Goal: Task Accomplishment & Management: Manage account settings

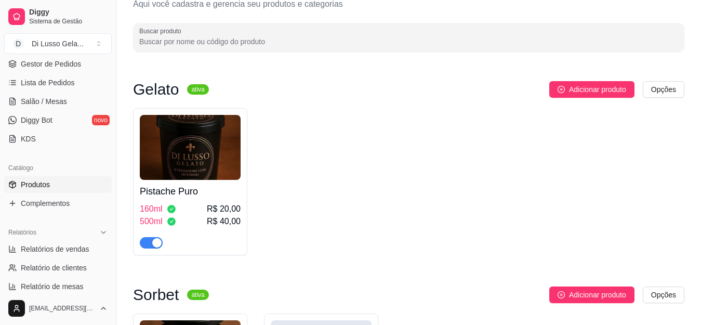
scroll to position [104, 0]
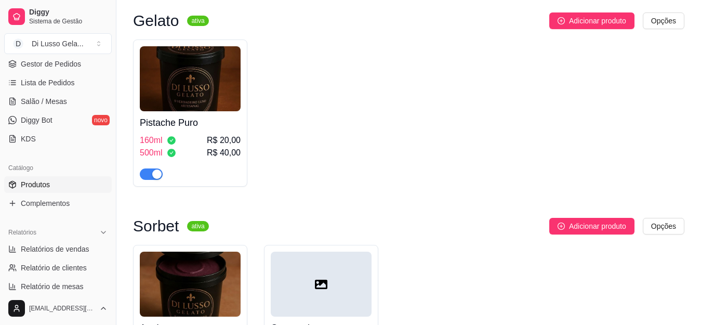
click at [299, 178] on div "Pistache Puro 160ml R$ 20,00 500ml R$ 40,00" at bounding box center [408, 112] width 551 height 147
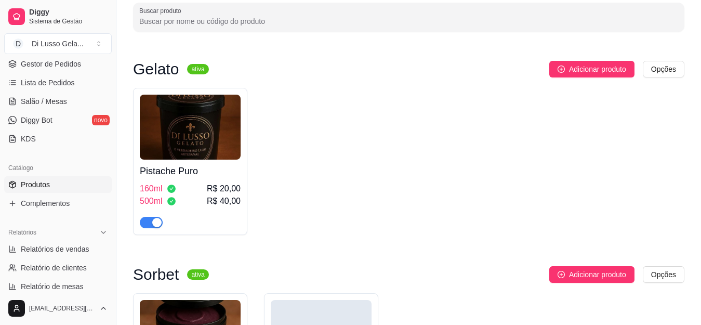
scroll to position [0, 0]
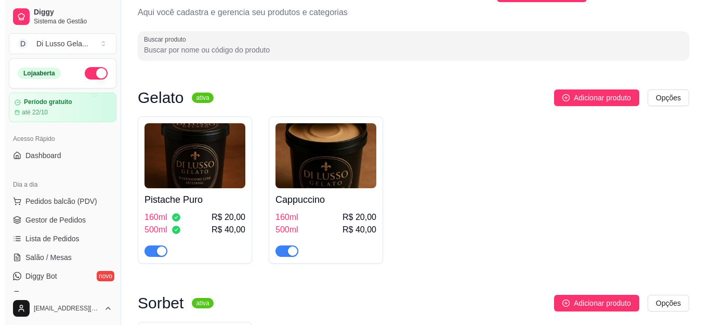
scroll to position [52, 0]
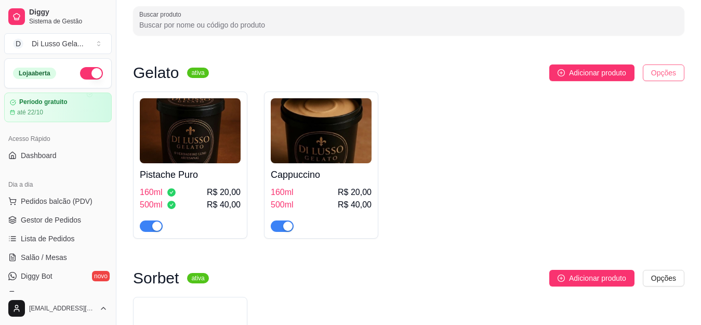
click at [660, 71] on html "Diggy Sistema de Gestão D Di Lusso Gela ... Loja aberta Período gratuito até 22…" at bounding box center [350, 110] width 701 height 325
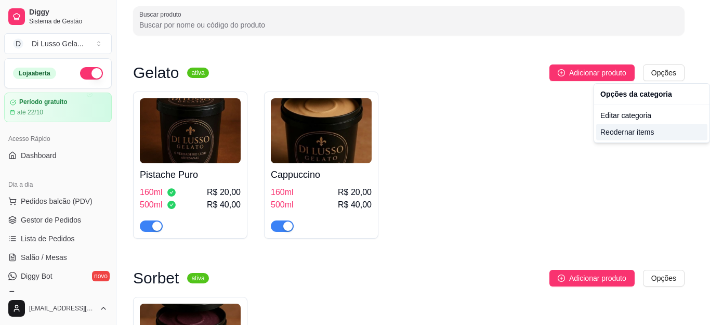
click at [638, 134] on div "Reodernar items" at bounding box center [651, 132] width 111 height 17
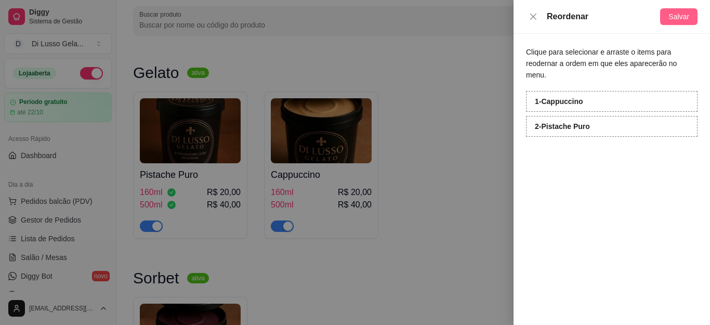
click at [670, 14] on span "Salvar" at bounding box center [678, 16] width 21 height 11
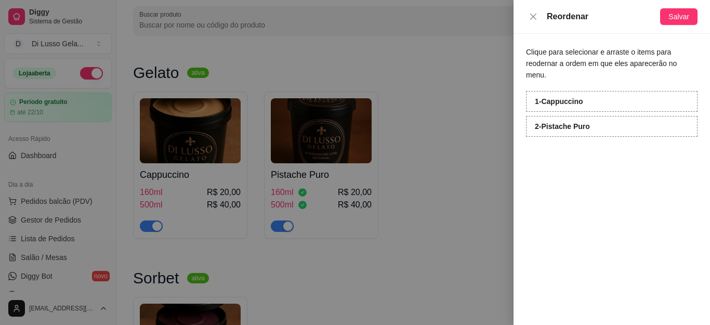
click at [504, 58] on div at bounding box center [355, 162] width 710 height 325
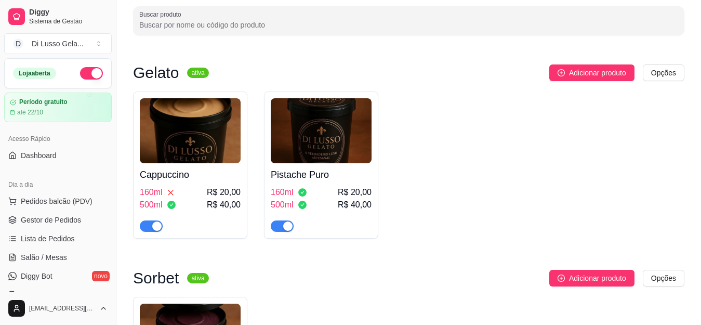
click at [318, 115] on img at bounding box center [321, 130] width 101 height 65
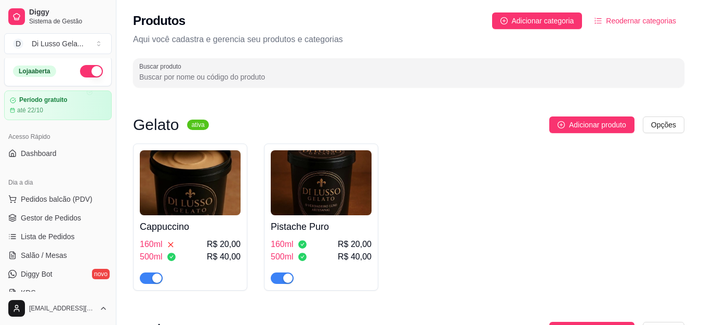
scroll to position [0, 0]
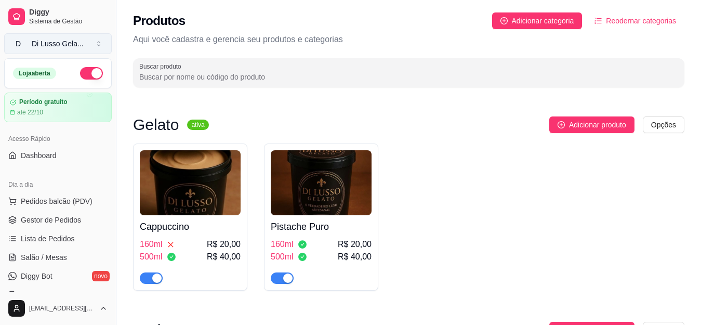
click at [97, 43] on button "D [PERSON_NAME] Gela ..." at bounding box center [58, 43] width 108 height 21
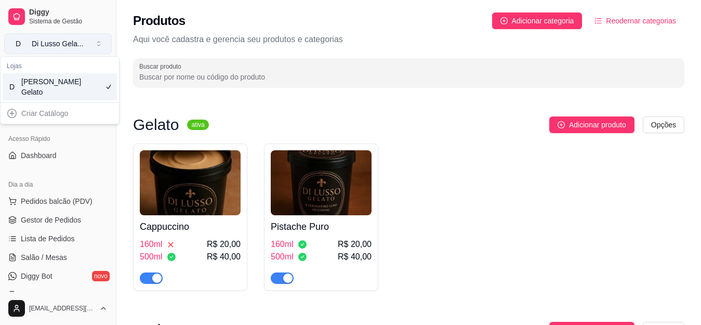
click at [97, 43] on button "D [PERSON_NAME] Gela ..." at bounding box center [58, 43] width 108 height 21
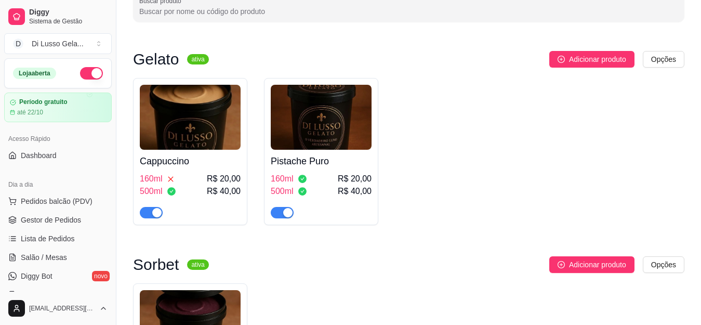
scroll to position [52, 0]
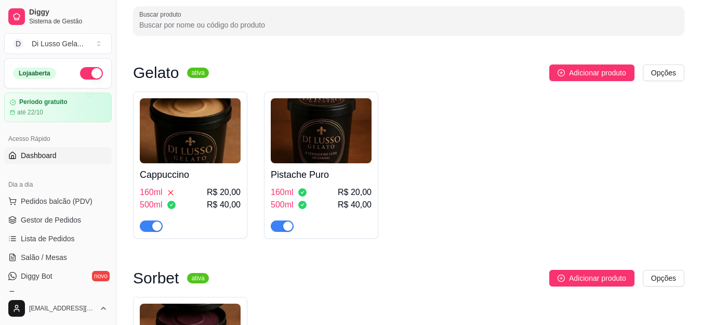
click at [43, 155] on span "Dashboard" at bounding box center [39, 155] width 36 height 10
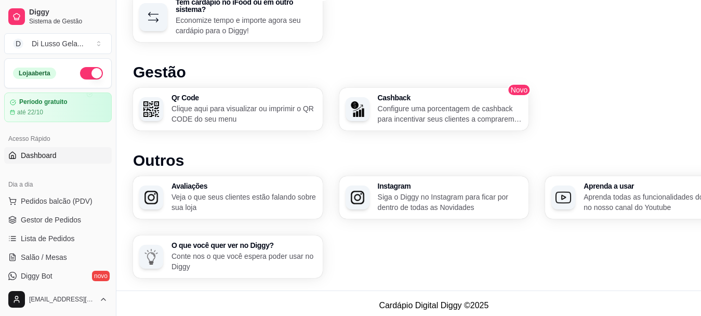
scroll to position [679, 0]
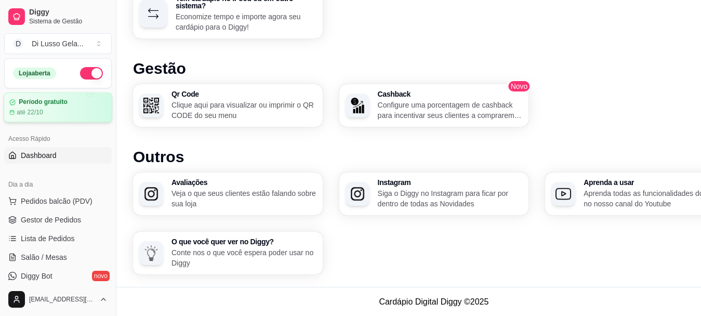
click at [12, 105] on icon at bounding box center [12, 102] width 6 height 6
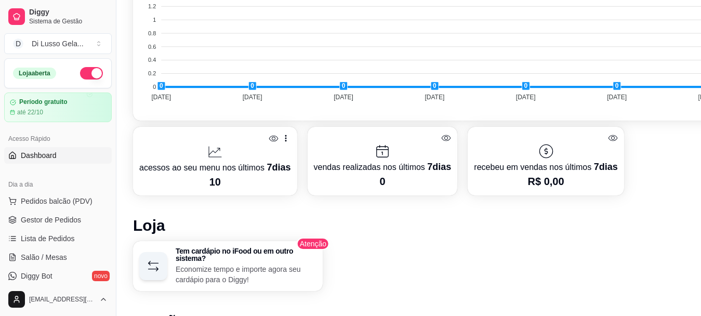
scroll to position [263, 0]
